Goal: Task Accomplishment & Management: Manage account settings

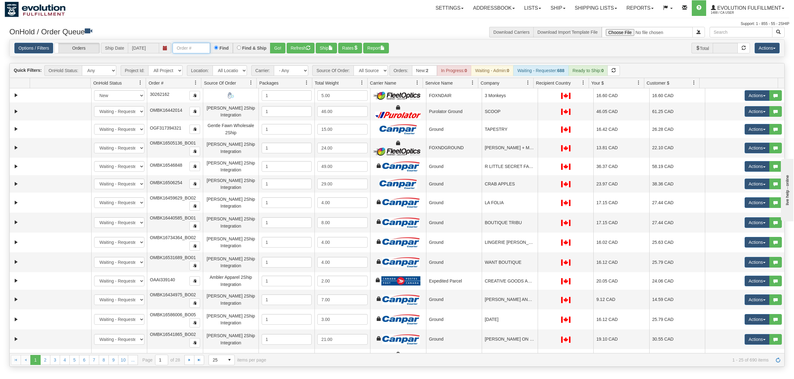
drag, startPoint x: 0, startPoint y: 0, endPoint x: 204, endPoint y: 53, distance: 210.5
click at [204, 53] on input "text" at bounding box center [192, 48] width 38 height 11
type input "OGF317370213"
click at [272, 49] on button "Go!" at bounding box center [277, 48] width 15 height 11
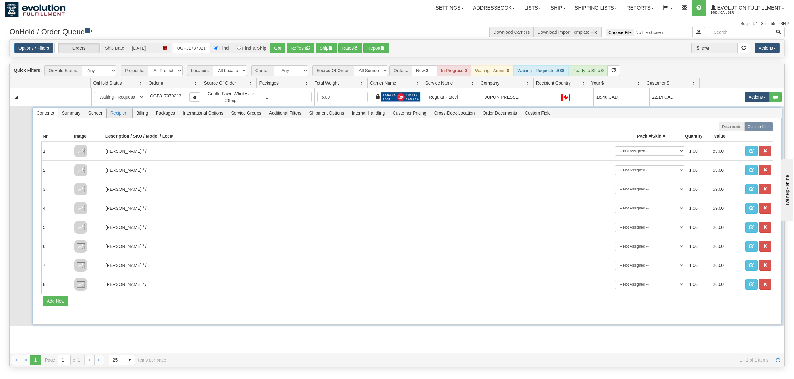
click at [123, 117] on span "Recipient" at bounding box center [120, 113] width 26 height 10
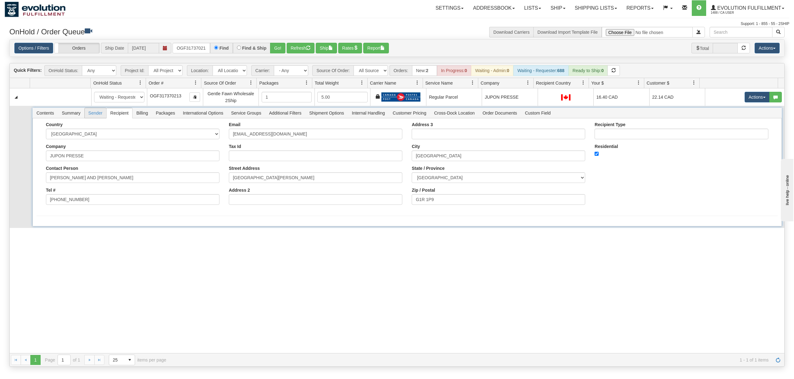
click at [99, 114] on span "Sender" at bounding box center [96, 113] width 22 height 10
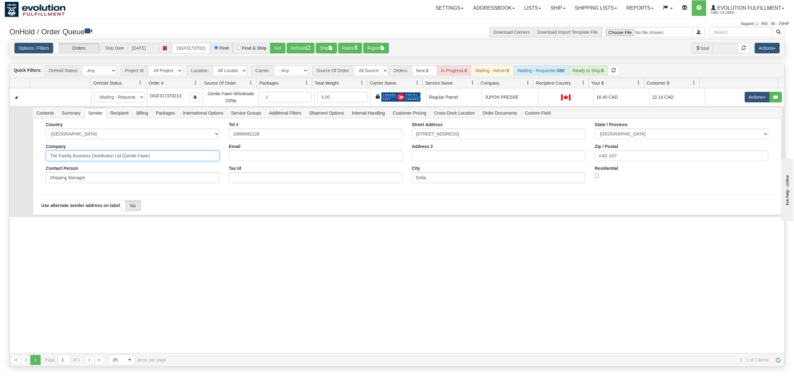
drag, startPoint x: 179, startPoint y: 159, endPoint x: 90, endPoint y: 174, distance: 90.3
click at [90, 174] on div "Country [GEOGRAPHIC_DATA] [GEOGRAPHIC_DATA] [GEOGRAPHIC_DATA] [GEOGRAPHIC_DATA]…" at bounding box center [132, 155] width 183 height 66
type input "The Family Business"
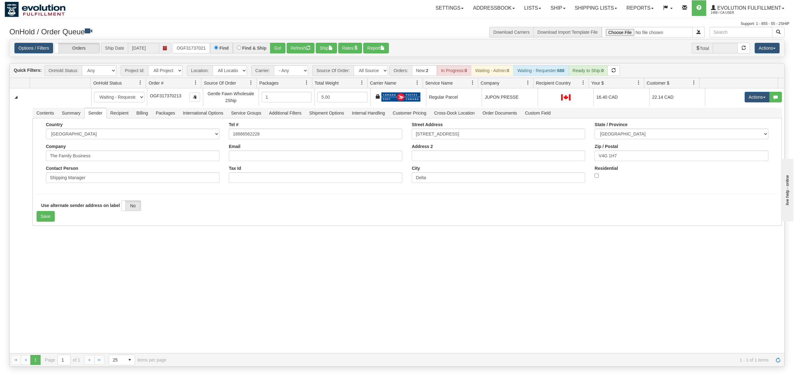
click at [54, 272] on div "31524622 EVOLUTION V3 90838748 90838749 New In Progress Waiting - Admin Waiting…" at bounding box center [397, 220] width 775 height 265
click at [47, 219] on button "Save" at bounding box center [46, 216] width 18 height 11
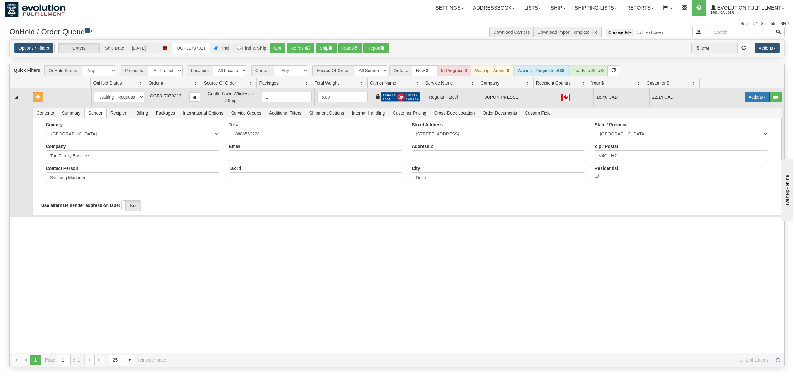
click at [749, 96] on button "Actions" at bounding box center [757, 97] width 25 height 11
click at [731, 124] on span "Rate All Services" at bounding box center [744, 125] width 38 height 5
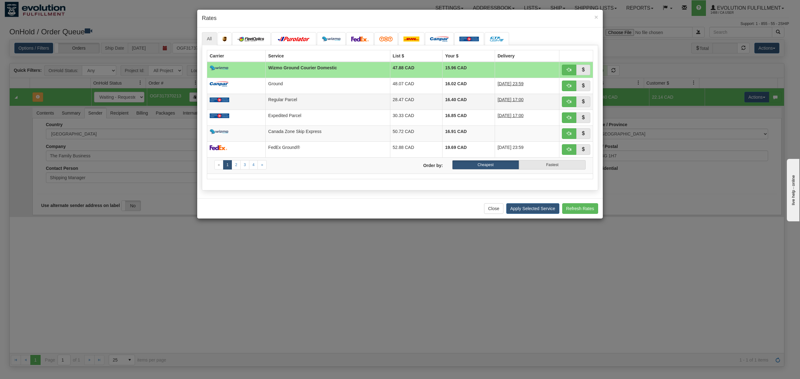
click at [358, 110] on td "Regular Parcel" at bounding box center [328, 102] width 124 height 16
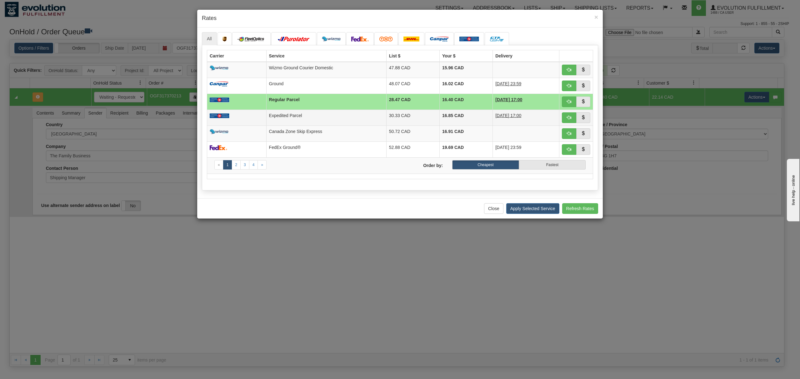
click at [357, 115] on td "Expedited Parcel" at bounding box center [326, 118] width 120 height 16
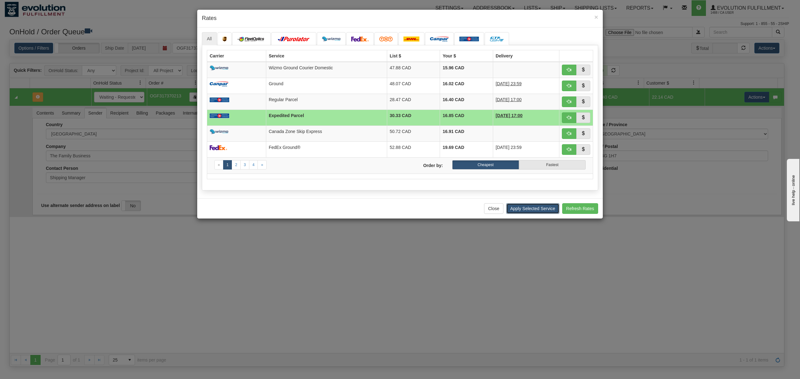
click at [523, 211] on button "Apply Selected Service" at bounding box center [532, 208] width 53 height 11
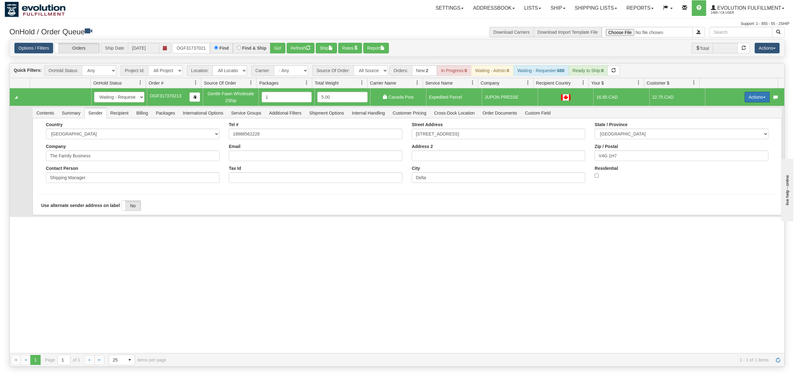
click at [760, 94] on button "Actions" at bounding box center [757, 97] width 25 height 11
click at [719, 139] on link "Delete" at bounding box center [744, 142] width 50 height 8
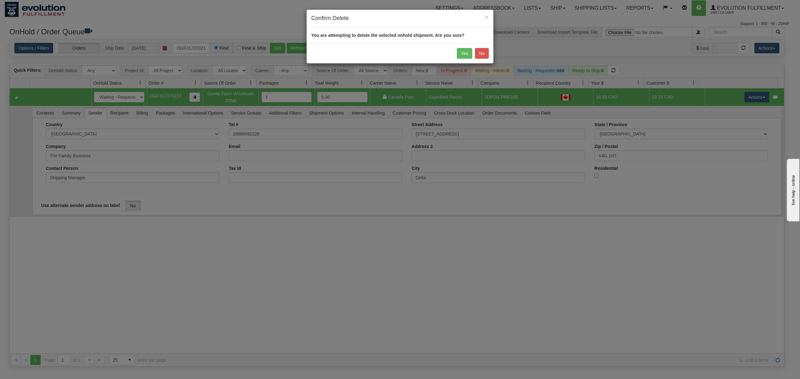
click at [718, 139] on body "Toggle navigation Settings Shipping Preferences Fields Preferences" at bounding box center [400, 189] width 800 height 379
click at [487, 14] on span "×" at bounding box center [487, 16] width 4 height 7
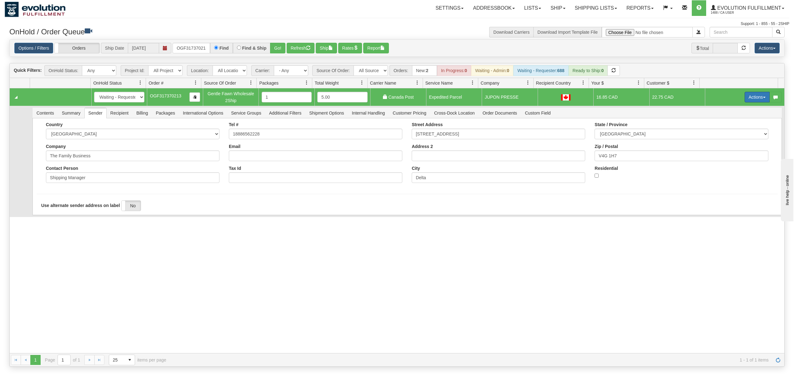
click at [745, 96] on button "Actions" at bounding box center [757, 97] width 25 height 11
click at [725, 134] on span at bounding box center [727, 133] width 4 height 4
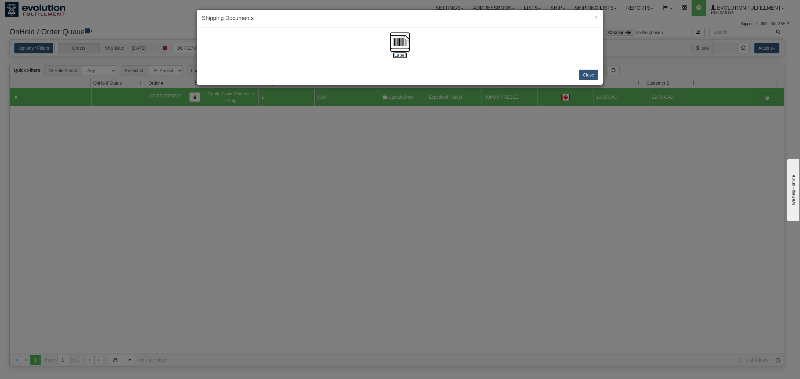
click at [397, 43] on img at bounding box center [400, 42] width 20 height 20
click at [587, 72] on button "Close" at bounding box center [588, 75] width 19 height 11
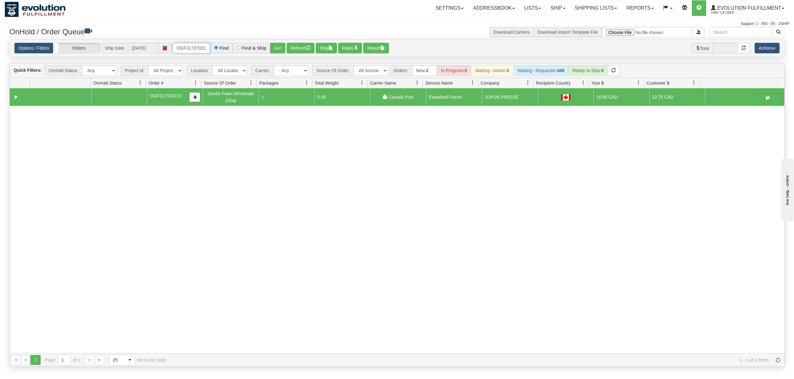
click at [196, 43] on input "OGF317370213" at bounding box center [192, 48] width 38 height 11
type input "OGF317366594"
click at [283, 53] on button "Go!" at bounding box center [277, 48] width 15 height 11
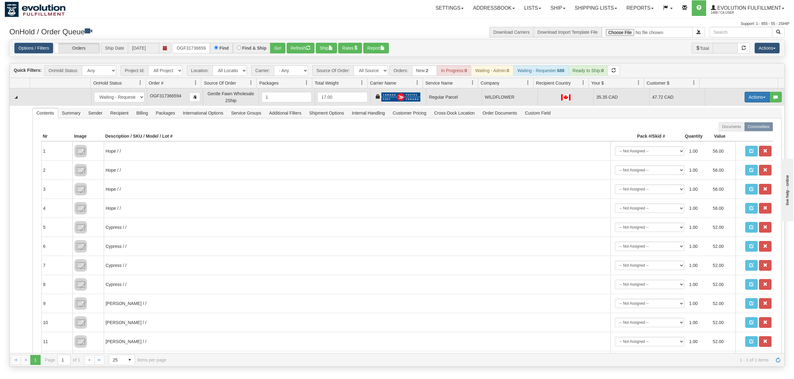
click at [763, 98] on span "button" at bounding box center [764, 97] width 3 height 1
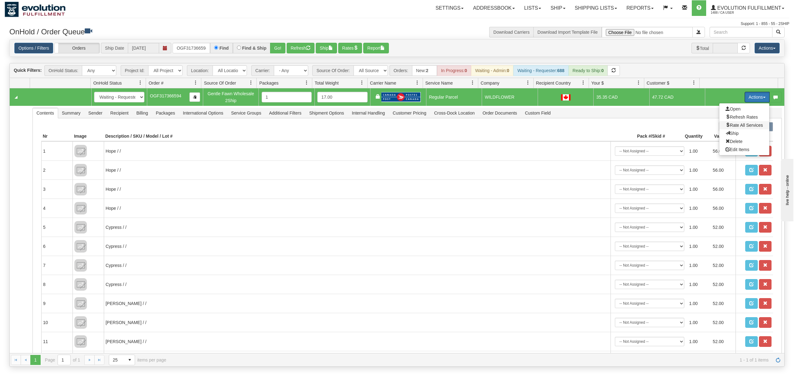
click at [737, 125] on span "Rate All Services" at bounding box center [744, 125] width 38 height 5
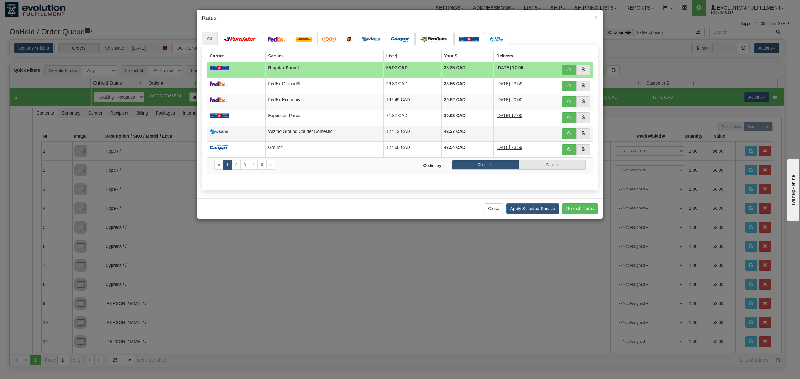
drag, startPoint x: 273, startPoint y: 114, endPoint x: 365, endPoint y: 139, distance: 95.9
click at [273, 114] on td "Expedited Parcel" at bounding box center [325, 118] width 118 height 16
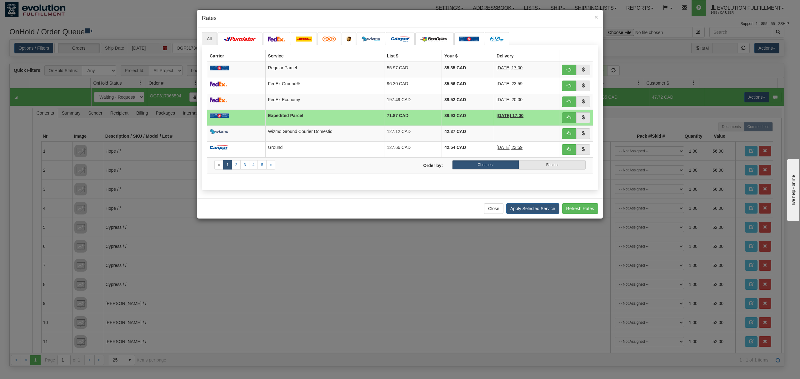
click at [533, 204] on div "Close Apply Selected Service Refresh Rates" at bounding box center [400, 208] width 406 height 20
click at [535, 211] on button "Apply Selected Service" at bounding box center [532, 208] width 53 height 11
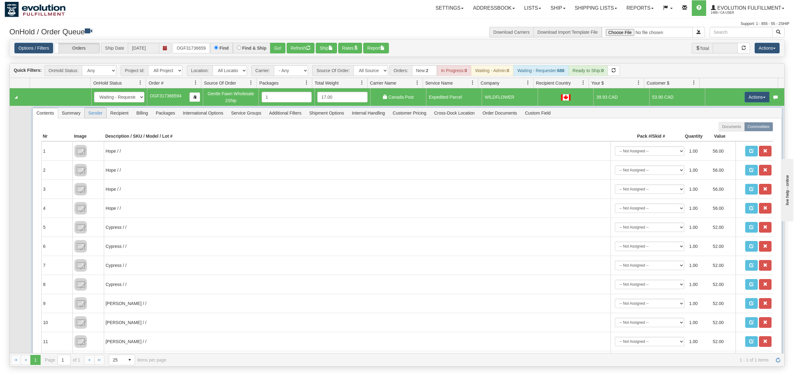
click at [103, 114] on span "Sender" at bounding box center [96, 113] width 22 height 10
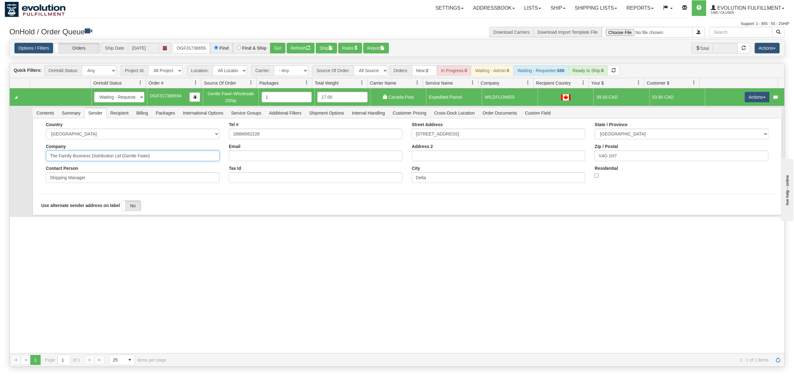
drag, startPoint x: 169, startPoint y: 158, endPoint x: 90, endPoint y: 174, distance: 80.7
click at [90, 174] on div "Country [GEOGRAPHIC_DATA] [GEOGRAPHIC_DATA] [GEOGRAPHIC_DATA] [GEOGRAPHIC_DATA]…" at bounding box center [132, 155] width 183 height 66
type input "The Family Business"
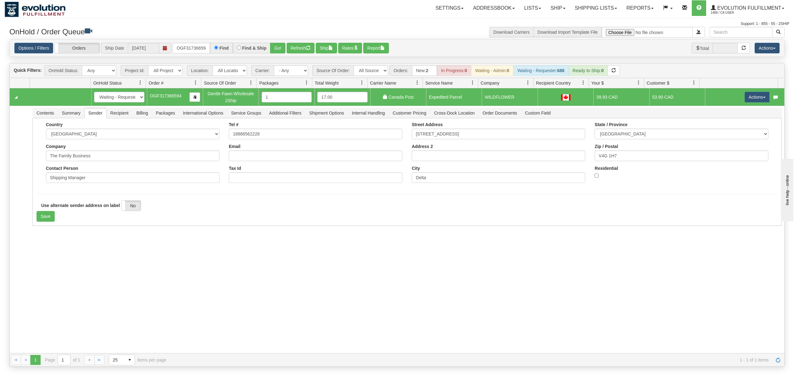
drag, startPoint x: 73, startPoint y: 253, endPoint x: 70, endPoint y: 250, distance: 3.5
click at [73, 254] on div "31545793 EVOLUTION V3 90888170 90888171 New In Progress Waiting - Admin Waiting…" at bounding box center [397, 220] width 775 height 265
click at [42, 215] on button "Save" at bounding box center [46, 216] width 18 height 11
click at [751, 99] on button "Actions" at bounding box center [757, 97] width 25 height 11
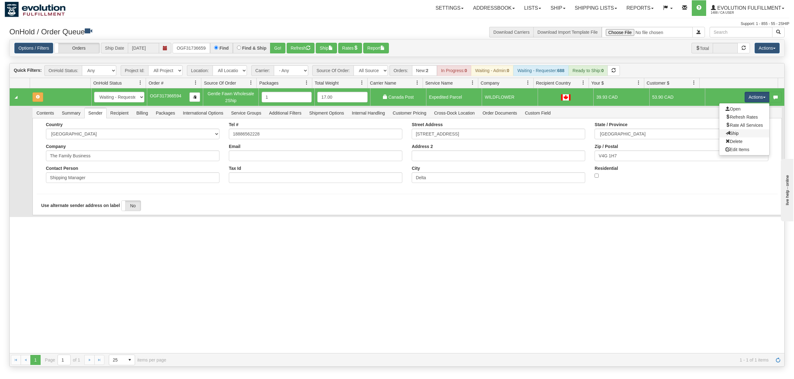
click at [720, 132] on link "Ship" at bounding box center [744, 133] width 50 height 8
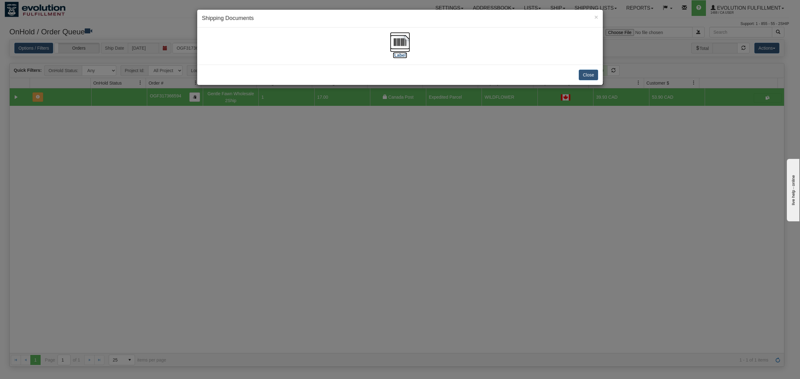
click at [399, 41] on img at bounding box center [400, 42] width 20 height 20
click at [593, 75] on button "Close" at bounding box center [588, 75] width 19 height 11
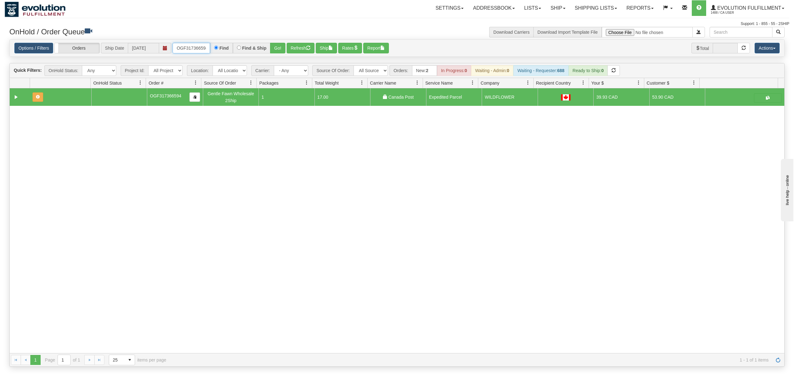
click at [199, 52] on input "OGF317366594" at bounding box center [192, 48] width 38 height 11
type input "OGF317490160"
click at [279, 44] on button "Go!" at bounding box center [277, 48] width 15 height 11
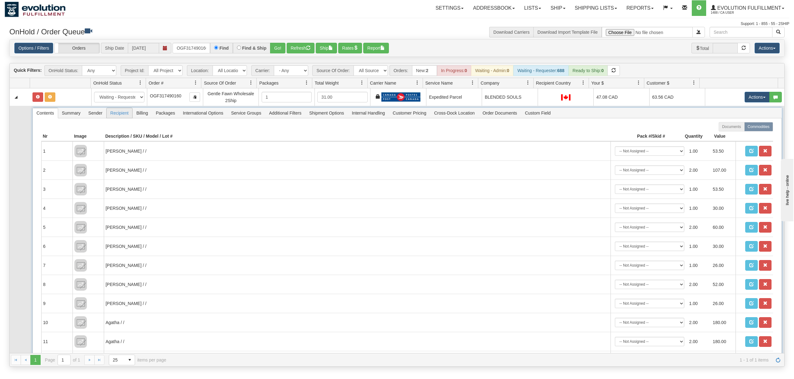
click at [129, 117] on span "Recipient" at bounding box center [120, 113] width 26 height 10
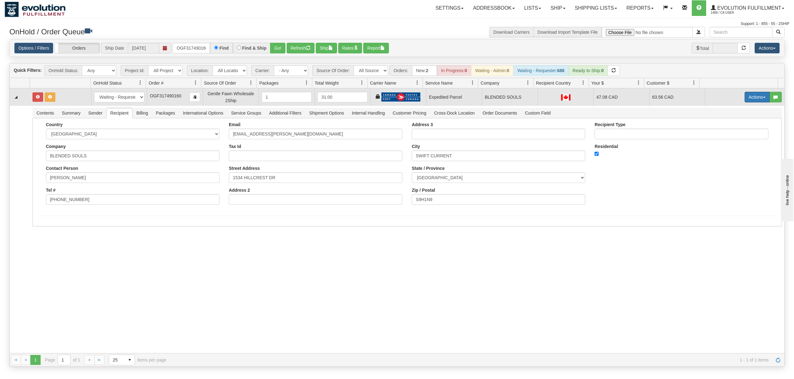
click at [751, 100] on button "Actions" at bounding box center [757, 97] width 25 height 11
click at [727, 134] on span "Ship" at bounding box center [731, 133] width 13 height 5
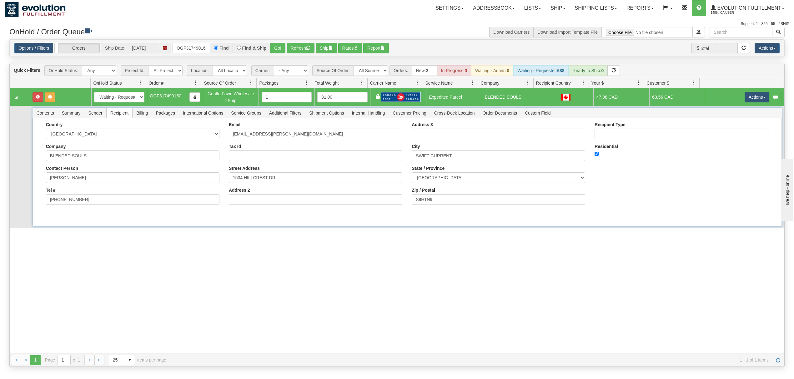
click at [95, 113] on span "Sender" at bounding box center [96, 113] width 22 height 10
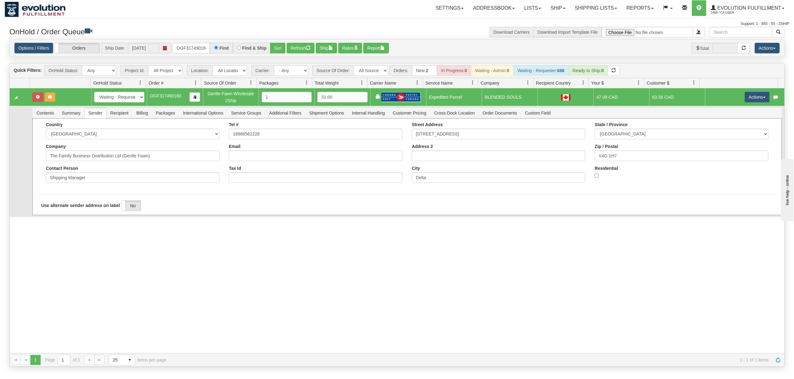
drag, startPoint x: 168, startPoint y: 164, endPoint x: 149, endPoint y: 160, distance: 19.6
click at [122, 164] on div "Country [GEOGRAPHIC_DATA] [GEOGRAPHIC_DATA] [GEOGRAPHIC_DATA] [GEOGRAPHIC_DATA]…" at bounding box center [132, 155] width 183 height 66
drag, startPoint x: 174, startPoint y: 156, endPoint x: 91, endPoint y: 173, distance: 85.2
click at [91, 173] on div "Country [GEOGRAPHIC_DATA] [GEOGRAPHIC_DATA] [GEOGRAPHIC_DATA] [GEOGRAPHIC_DATA]…" at bounding box center [132, 155] width 183 height 66
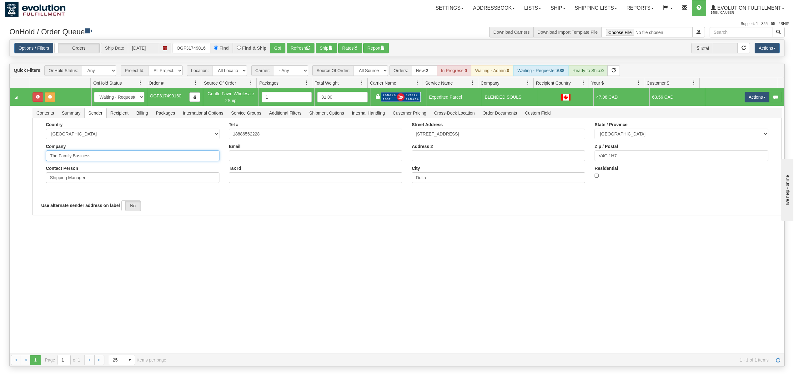
type input "The Family Business"
drag, startPoint x: 49, startPoint y: 260, endPoint x: 51, endPoint y: 241, distance: 19.1
click at [50, 259] on div "31537770 EVOLUTION V3 90867508 90867511 New In Progress Waiting - Admin Waiting…" at bounding box center [397, 220] width 775 height 265
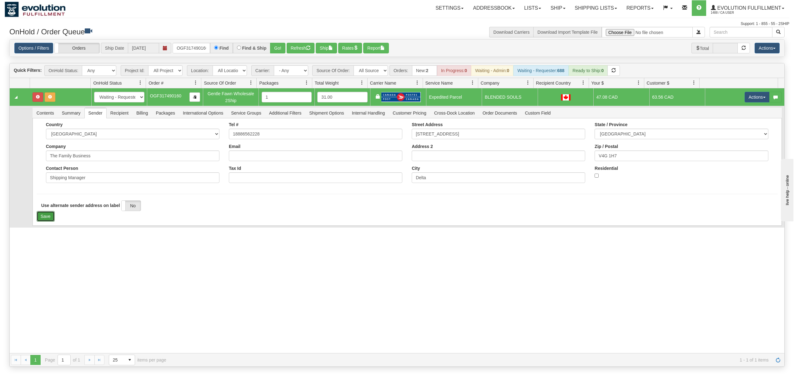
click at [43, 215] on button "Save" at bounding box center [46, 216] width 18 height 11
click at [753, 101] on button "Actions" at bounding box center [757, 97] width 25 height 11
click at [725, 136] on span "Ship" at bounding box center [731, 133] width 13 height 5
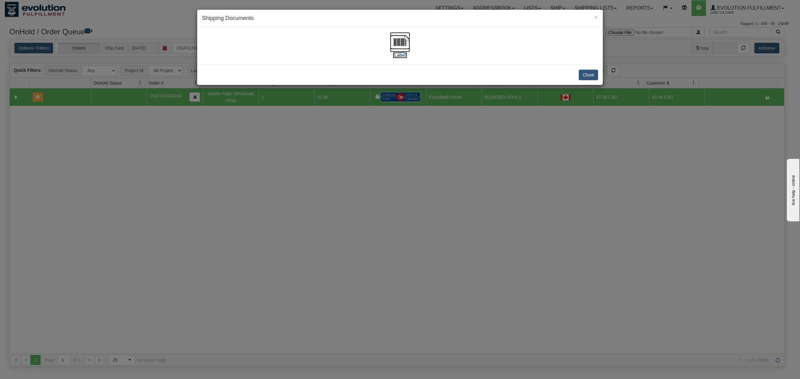
click at [403, 44] on img at bounding box center [400, 42] width 20 height 20
click at [594, 73] on button "Close" at bounding box center [588, 75] width 19 height 11
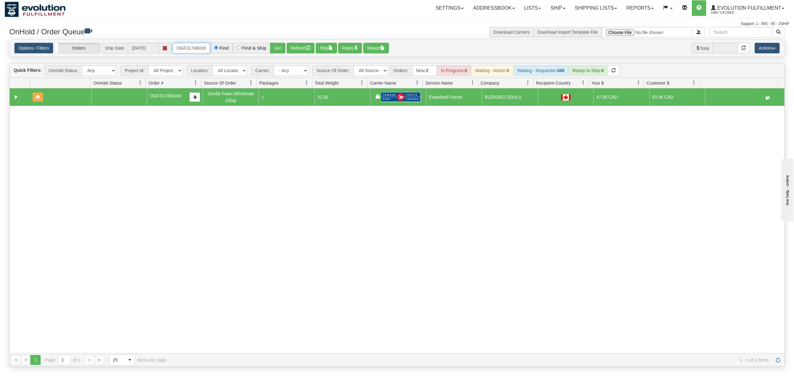
click at [191, 49] on input "OGF317490160" at bounding box center [192, 48] width 38 height 11
type input "OGF317459618"
click at [279, 54] on div "Options / Filters Group Shipments Orders Ship Date [DATE] OGF317459618 Find Fin…" at bounding box center [397, 48] width 775 height 17
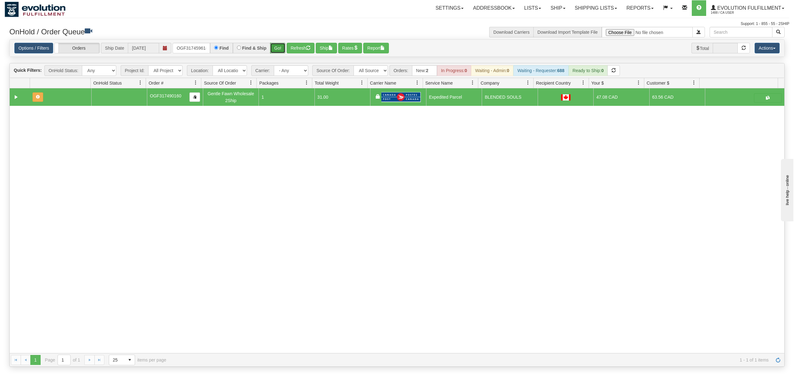
click at [278, 49] on button "Go!" at bounding box center [277, 48] width 15 height 11
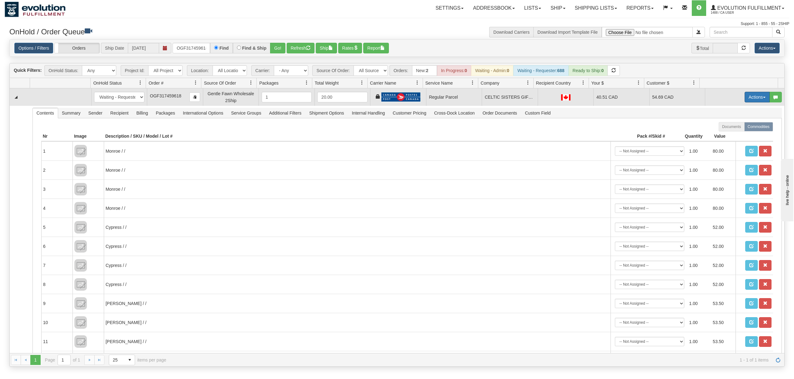
click at [745, 96] on button "Actions" at bounding box center [757, 97] width 25 height 11
click at [733, 125] on span "Rate All Services" at bounding box center [744, 125] width 38 height 5
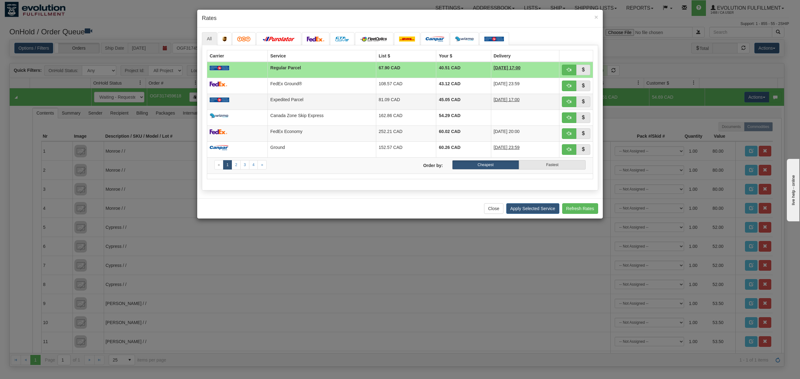
click at [302, 101] on td "Expedited Parcel" at bounding box center [322, 102] width 108 height 16
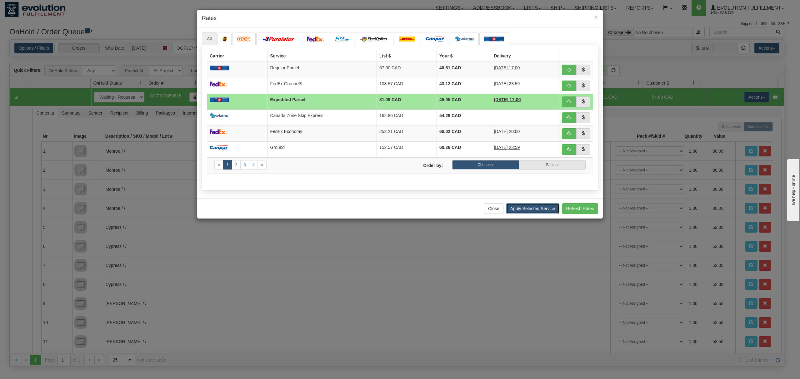
click at [515, 211] on button "Apply Selected Service" at bounding box center [532, 208] width 53 height 11
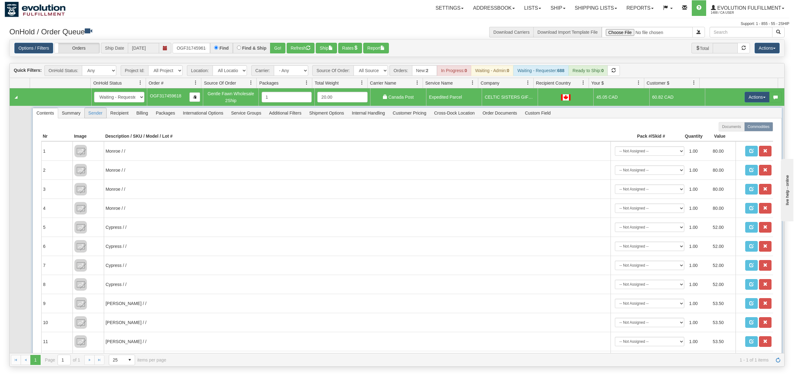
click at [99, 109] on span "Sender" at bounding box center [96, 113] width 22 height 10
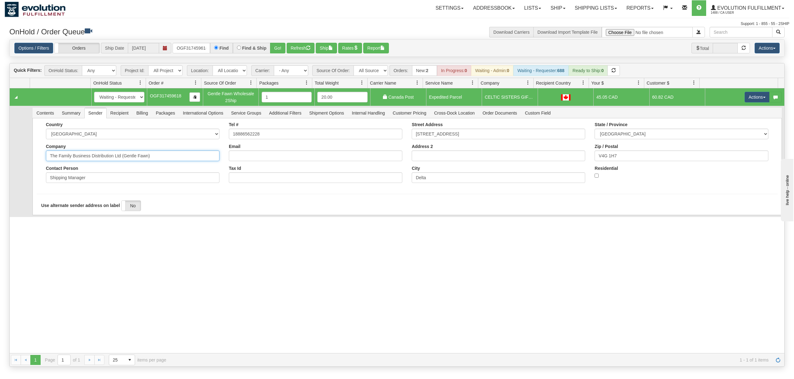
drag, startPoint x: 155, startPoint y: 159, endPoint x: 91, endPoint y: 174, distance: 66.3
click at [91, 174] on div "Country [GEOGRAPHIC_DATA] [GEOGRAPHIC_DATA] [GEOGRAPHIC_DATA] [GEOGRAPHIC_DATA]…" at bounding box center [132, 155] width 183 height 66
type input "The Family Business"
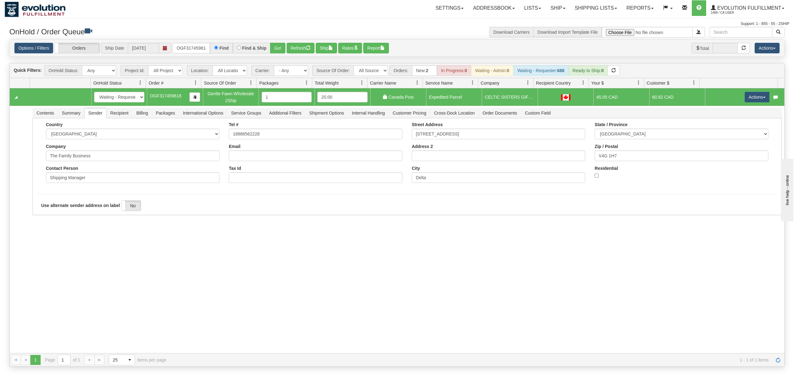
drag, startPoint x: 46, startPoint y: 244, endPoint x: 51, endPoint y: 232, distance: 13.2
click at [47, 244] on div "31548833 EVOLUTION V3 90894705 90894709 New In Progress Waiting - Admin Waiting…" at bounding box center [397, 220] width 775 height 265
click at [51, 218] on button "Save" at bounding box center [46, 216] width 18 height 11
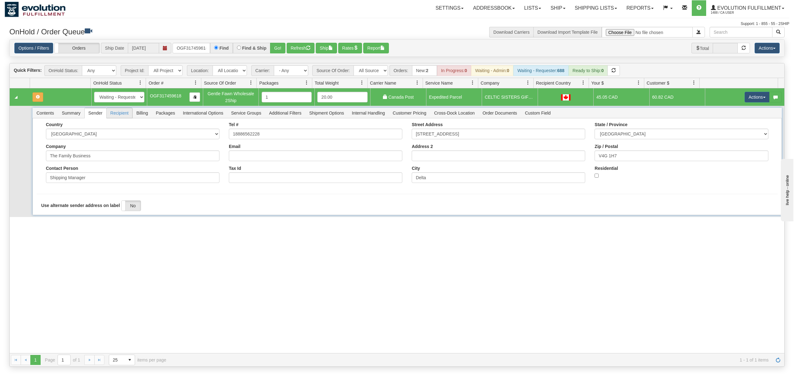
click at [123, 113] on span "Recipient" at bounding box center [120, 113] width 26 height 10
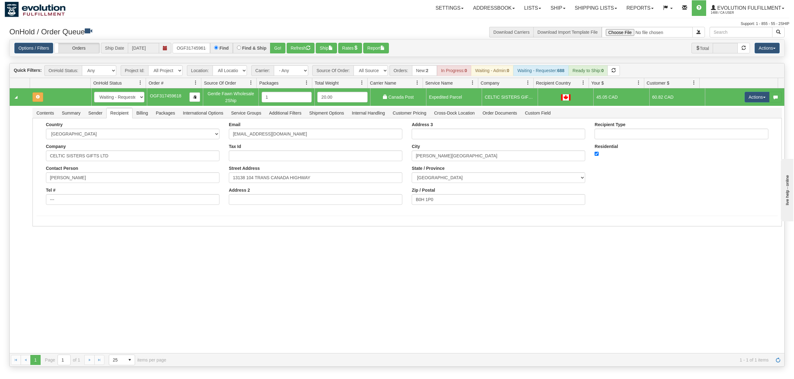
drag, startPoint x: 52, startPoint y: 275, endPoint x: 66, endPoint y: 269, distance: 15.3
click at [52, 276] on div "31548833 EVOLUTION V3 90894705 90894709 New In Progress Waiting - Admin Waiting…" at bounding box center [397, 220] width 775 height 265
click at [755, 98] on button "Actions" at bounding box center [757, 97] width 25 height 11
click at [725, 135] on span "Ship" at bounding box center [731, 133] width 13 height 5
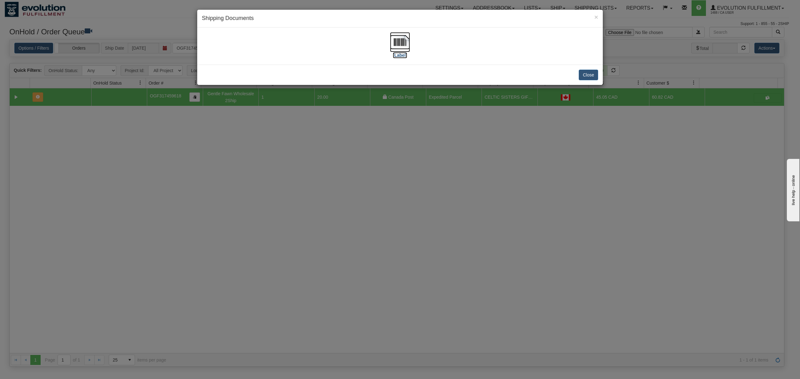
click at [394, 38] on img at bounding box center [400, 42] width 20 height 20
click at [585, 75] on button "Close" at bounding box center [588, 75] width 19 height 11
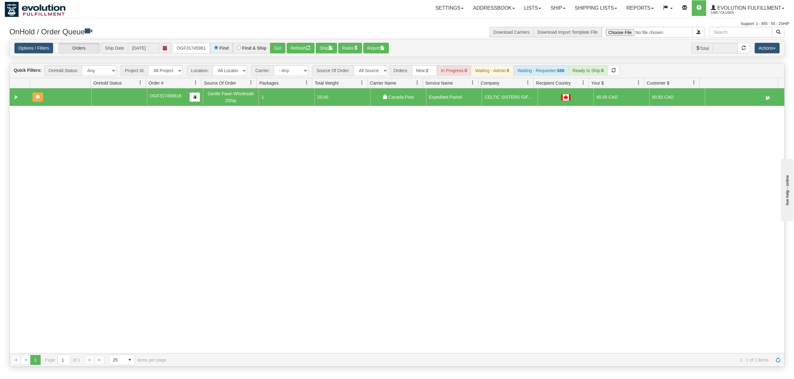
click at [190, 54] on div "Options / Filters Group Shipments Orders Ship Date [DATE] OGF317459618 Find Fin…" at bounding box center [397, 48] width 775 height 17
click at [190, 53] on input "OGF317459618" at bounding box center [192, 48] width 38 height 11
type input "OGF317138147"
click at [274, 45] on button "Go!" at bounding box center [277, 48] width 15 height 11
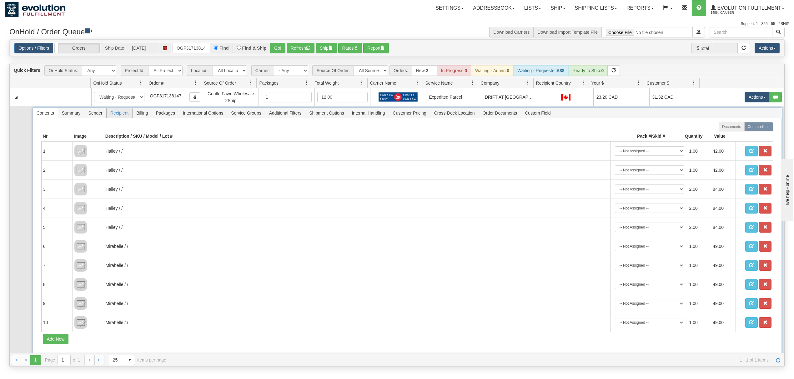
click at [112, 115] on span "Recipient" at bounding box center [120, 113] width 26 height 10
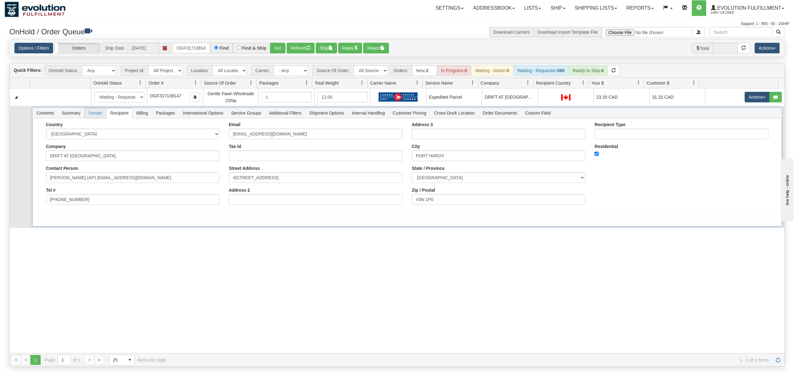
click at [98, 113] on span "Sender" at bounding box center [96, 113] width 22 height 10
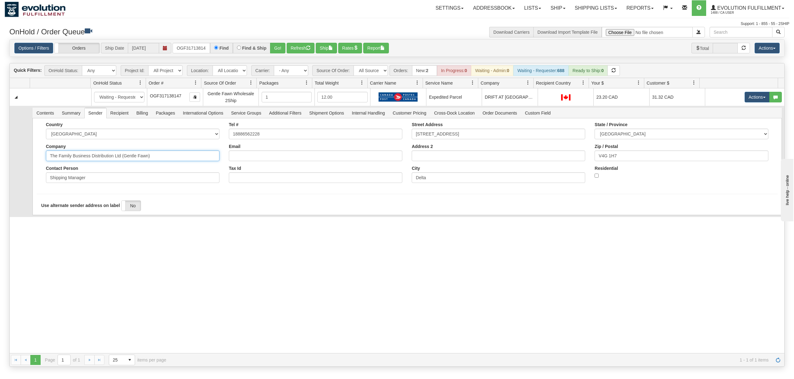
drag, startPoint x: 160, startPoint y: 160, endPoint x: 90, endPoint y: 175, distance: 71.5
click at [90, 175] on div "Country [GEOGRAPHIC_DATA] [GEOGRAPHIC_DATA] [GEOGRAPHIC_DATA] [GEOGRAPHIC_DATA]…" at bounding box center [132, 155] width 183 height 66
type input "The Family Business"
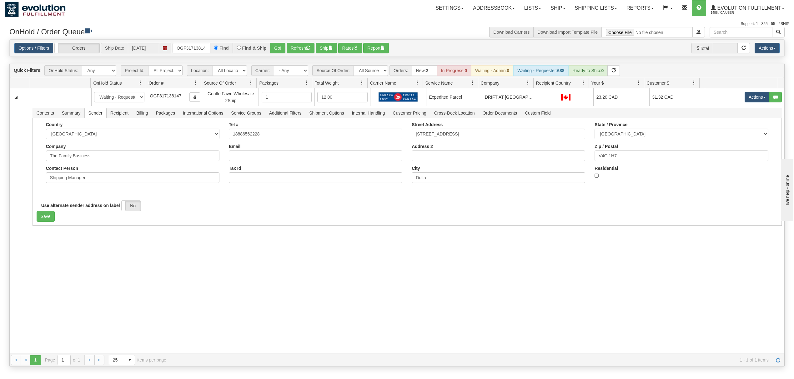
drag, startPoint x: 24, startPoint y: 260, endPoint x: 39, endPoint y: 229, distance: 34.4
click at [25, 260] on div "31528262 EVOLUTION V3 90846995 90888731 New In Progress Waiting - Admin Waiting…" at bounding box center [397, 220] width 775 height 265
click at [42, 222] on button "Save" at bounding box center [46, 216] width 18 height 11
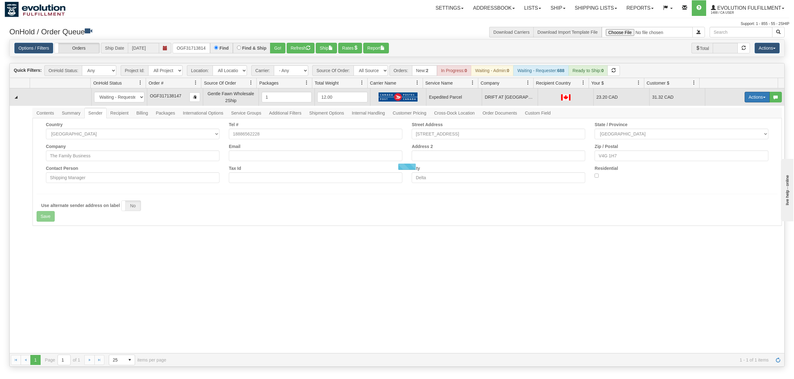
click at [750, 99] on button "Actions" at bounding box center [757, 97] width 25 height 11
click at [745, 100] on button "Actions" at bounding box center [757, 97] width 25 height 11
click at [727, 134] on span "Ship" at bounding box center [731, 133] width 13 height 5
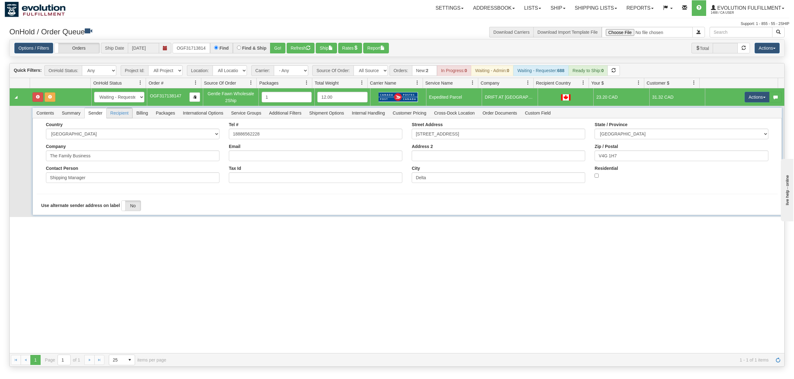
click at [123, 117] on span "Recipient" at bounding box center [120, 113] width 26 height 10
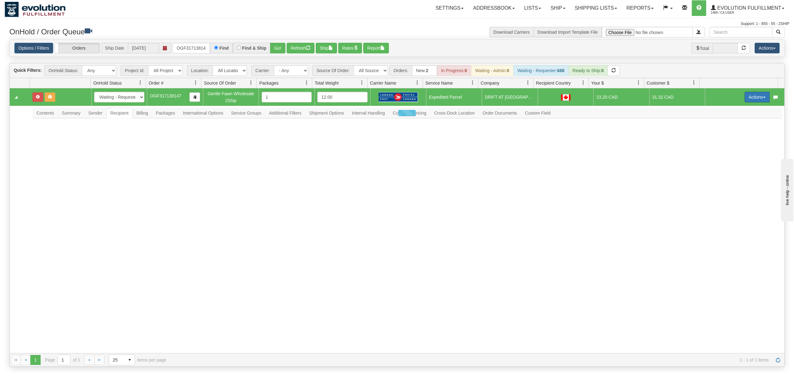
click at [748, 99] on button "Actions" at bounding box center [757, 97] width 25 height 11
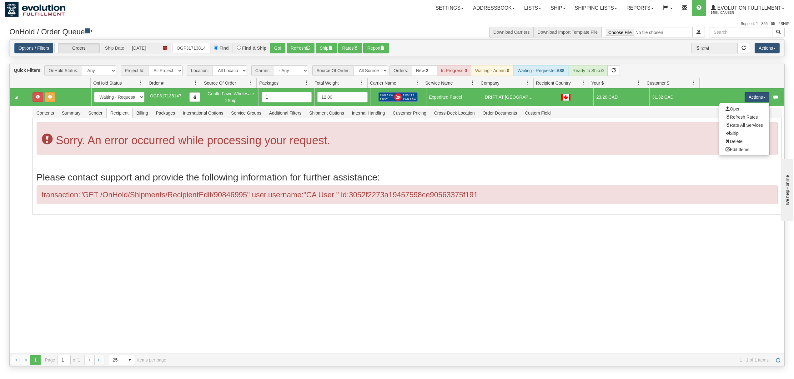
click at [575, 264] on div "31528262 EVOLUTION V3 90846995 90888731 New In Progress Waiting - Admin Waiting…" at bounding box center [397, 220] width 775 height 265
